Goal: Task Accomplishment & Management: Use online tool/utility

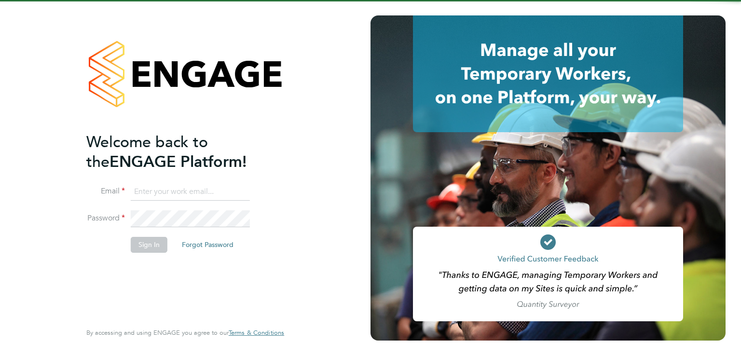
click at [206, 181] on ng-template "Welcome back to the ENGAGE Platform! Email Password Sign In Forgot Password" at bounding box center [180, 197] width 188 height 130
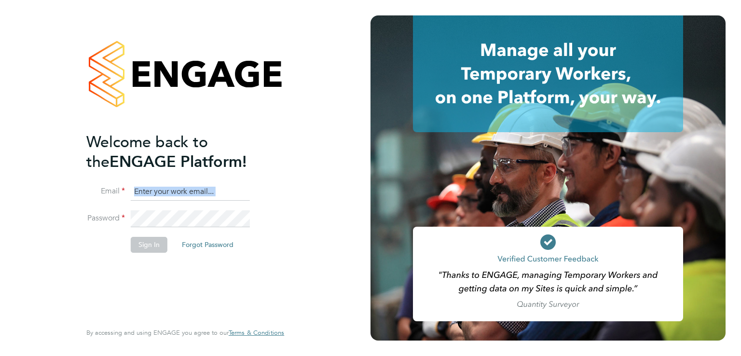
click at [205, 181] on ng-template "Welcome back to the ENGAGE Platform! Email Password Sign In Forgot Password" at bounding box center [180, 197] width 188 height 130
click at [205, 183] on input at bounding box center [190, 191] width 119 height 17
type input "luke@falcongreen.co.uk"
click at [202, 220] on div "Welcome back to the ENGAGE Platform! Email luke@falcongreen.co.uk Password Sign…" at bounding box center [185, 178] width 371 height 356
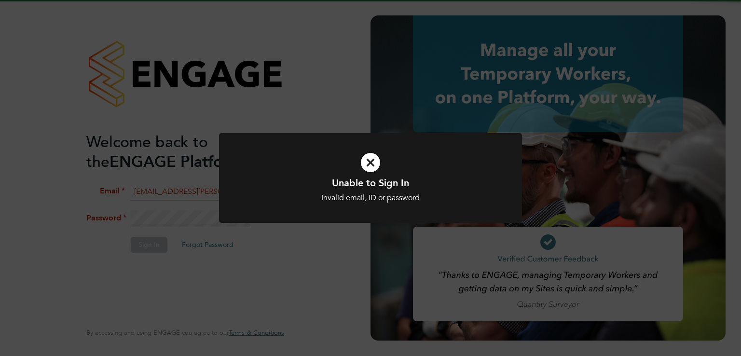
click at [202, 220] on div "Unable to Sign In Invalid email, ID or password Cancel Okay" at bounding box center [370, 178] width 741 height 356
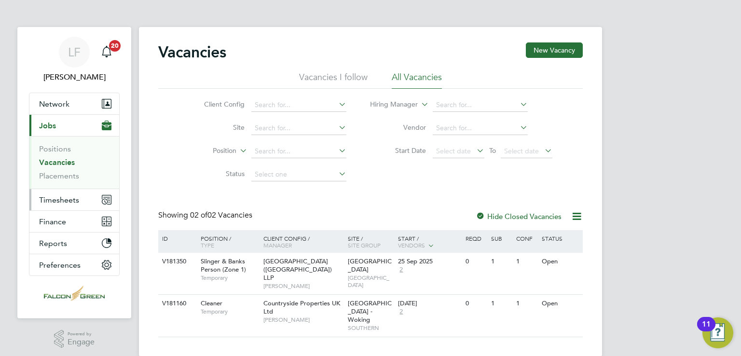
click at [49, 202] on span "Timesheets" at bounding box center [59, 199] width 40 height 9
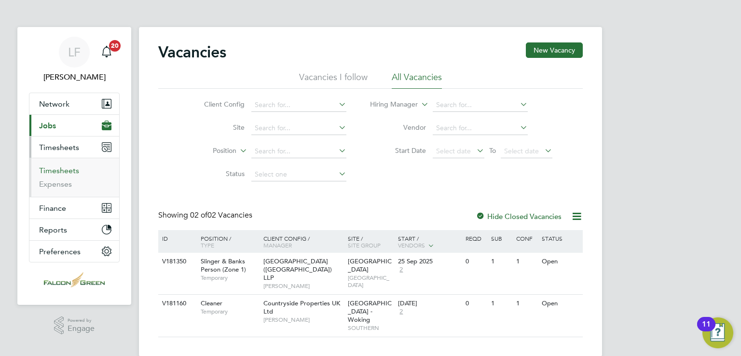
click at [73, 170] on link "Timesheets" at bounding box center [59, 170] width 40 height 9
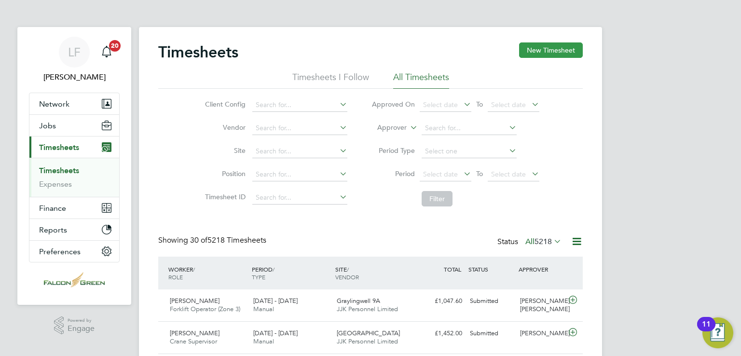
click at [559, 55] on button "New Timesheet" at bounding box center [551, 49] width 64 height 15
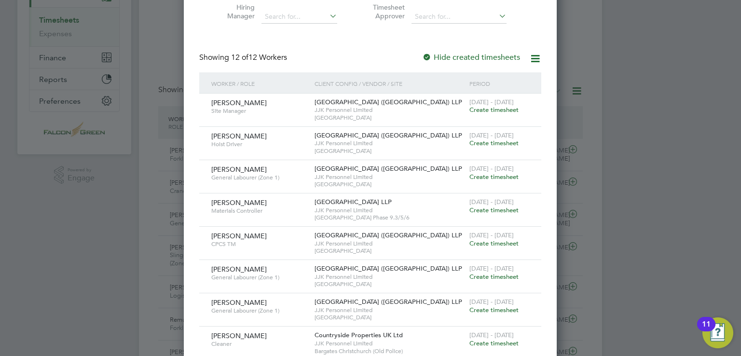
click at [482, 118] on div "[DATE] - [DATE] Create timesheet" at bounding box center [499, 107] width 65 height 26
click at [485, 108] on span "Create timesheet" at bounding box center [494, 110] width 49 height 8
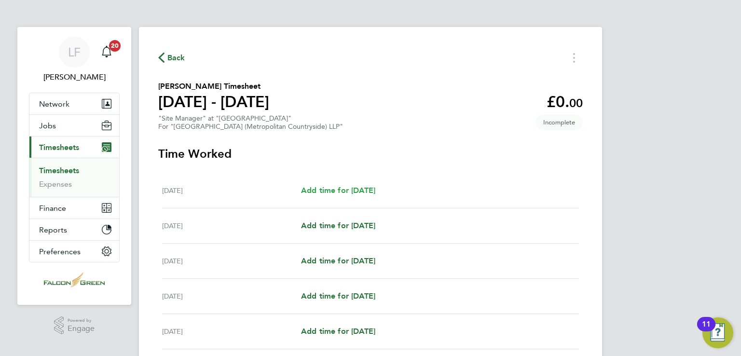
click at [344, 188] on span "Add time for [DATE]" at bounding box center [338, 190] width 74 height 9
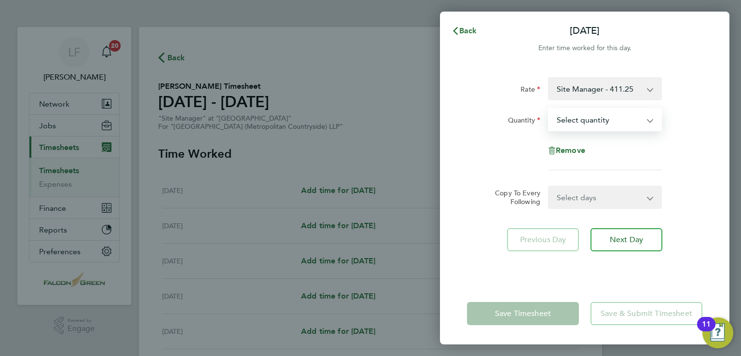
click at [608, 120] on select "Select quantity 0.5 1" at bounding box center [599, 119] width 100 height 21
select select "1"
click at [549, 109] on select "Select quantity 0.5 1" at bounding box center [599, 119] width 100 height 21
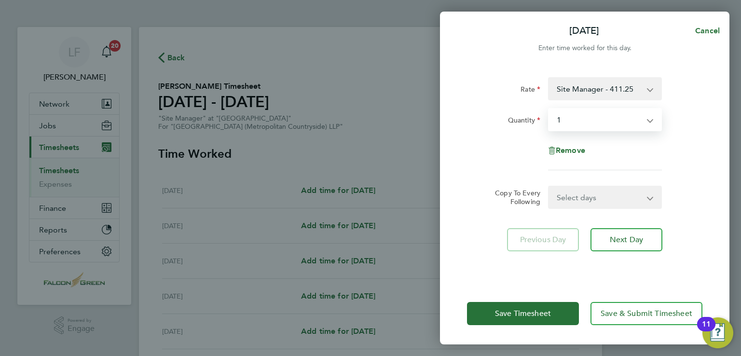
click at [586, 186] on div "Select days Day Weekday (Mon-Fri) Weekend (Sat-Sun) [DATE] [DATE] [DATE] [DATE]…" at bounding box center [605, 197] width 114 height 23
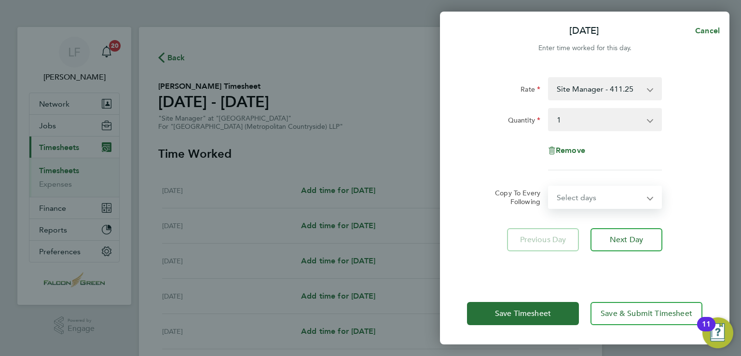
click at [585, 195] on select "Select days Day Weekday (Mon-Fri) Weekend (Sat-Sun) [DATE] [DATE] [DATE] [DATE]…" at bounding box center [599, 197] width 101 height 21
select select "WEEKDAY"
click at [549, 187] on select "Select days Day Weekday (Mon-Fri) Weekend (Sat-Sun) [DATE] [DATE] [DATE] [DATE]…" at bounding box center [599, 197] width 101 height 21
select select "[DATE]"
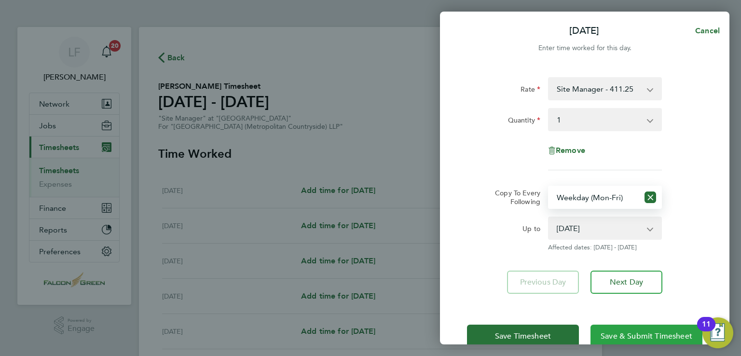
click at [625, 329] on button "Save & Submit Timesheet" at bounding box center [647, 336] width 112 height 23
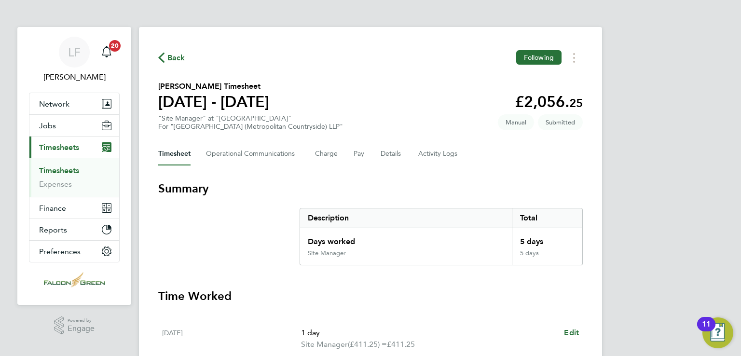
click at [61, 168] on link "Timesheets" at bounding box center [59, 170] width 40 height 9
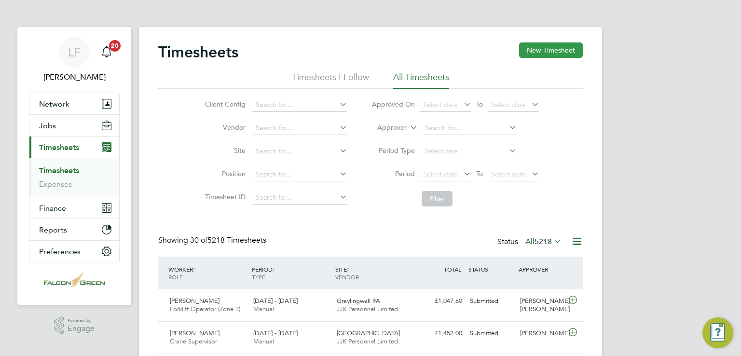
click at [533, 51] on button "New Timesheet" at bounding box center [551, 49] width 64 height 15
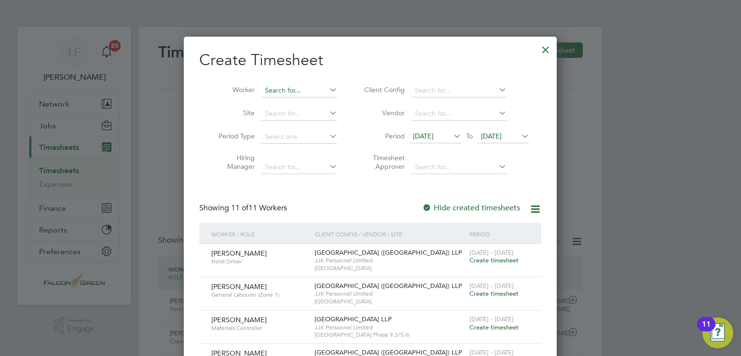
click at [280, 90] on input at bounding box center [300, 91] width 76 height 14
click at [299, 118] on li "[PERSON_NAME] Sant'[PERSON_NAME]" at bounding box center [323, 116] width 123 height 13
type input "[PERSON_NAME] Sant'[PERSON_NAME]"
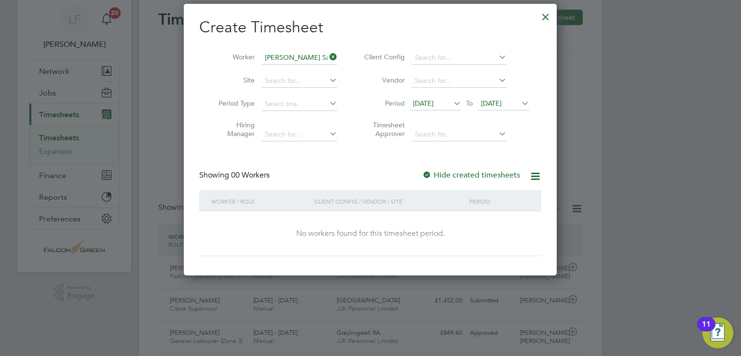
click at [504, 111] on li "Period [DATE] To [DATE]" at bounding box center [445, 104] width 192 height 23
click at [452, 98] on icon at bounding box center [452, 104] width 0 height 14
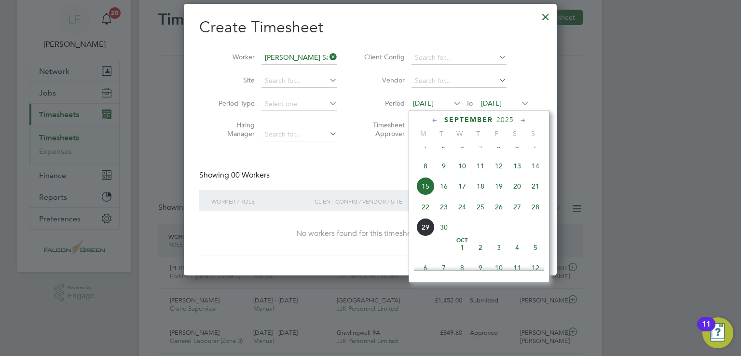
click at [335, 157] on div "Create Timesheet Worker [PERSON_NAME] Sant'[PERSON_NAME] Site Period Type Hirin…" at bounding box center [370, 136] width 342 height 239
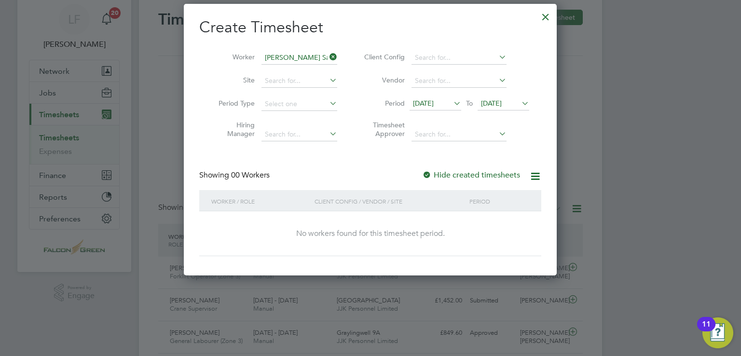
click at [461, 172] on label "Hide created timesheets" at bounding box center [471, 175] width 98 height 10
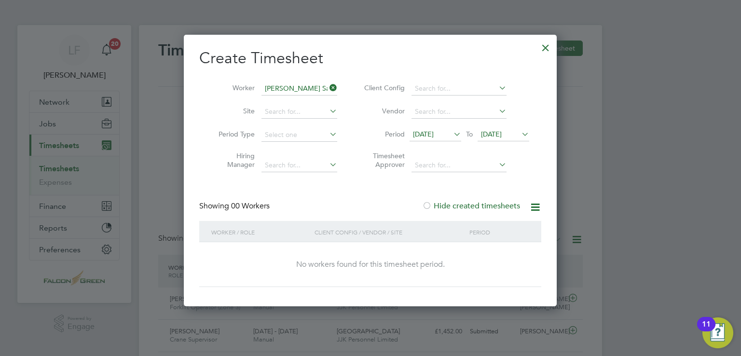
click at [492, 198] on div "Create Timesheet Worker [PERSON_NAME] Sant'[PERSON_NAME] Site Period Type Hirin…" at bounding box center [370, 167] width 342 height 239
click at [463, 207] on label "Hide created timesheets" at bounding box center [471, 206] width 98 height 10
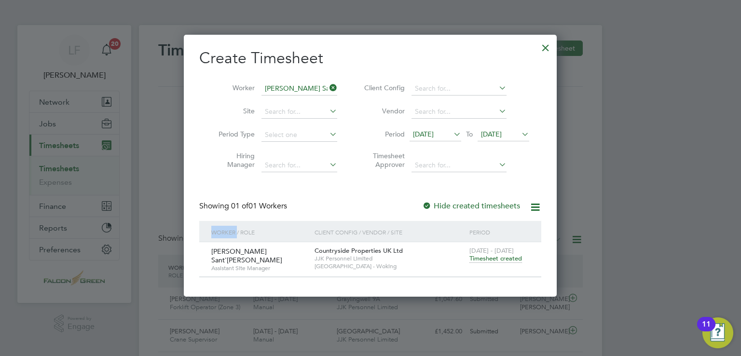
click at [507, 260] on span "Timesheet created" at bounding box center [496, 258] width 53 height 9
